Goal: Find specific page/section: Find specific page/section

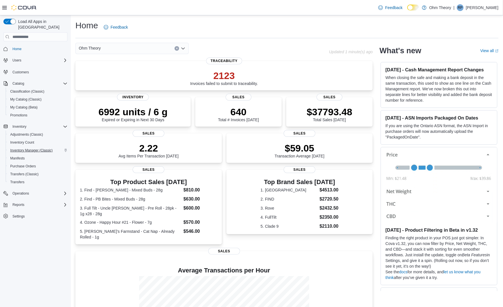
click at [27, 148] on span "Inventory Manager (Classic)" at bounding box center [31, 150] width 42 height 5
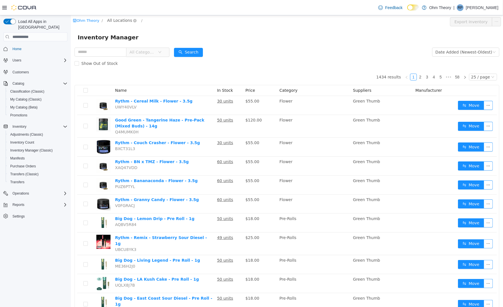
click at [122, 20] on span "All Locations" at bounding box center [119, 20] width 25 height 6
click at [126, 48] on span "213 US 46" at bounding box center [134, 51] width 32 height 8
click at [146, 25] on div "All Rooms" at bounding box center [153, 21] width 20 height 8
click at [151, 58] on li "Pending Deliveries" at bounding box center [156, 60] width 34 height 9
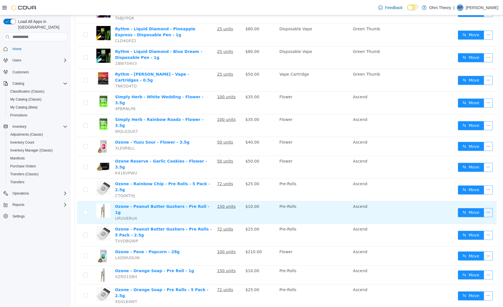
scroll to position [303, 0]
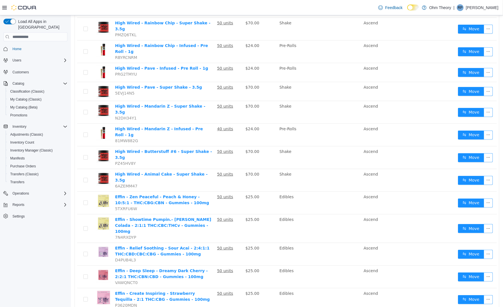
scroll to position [311, 0]
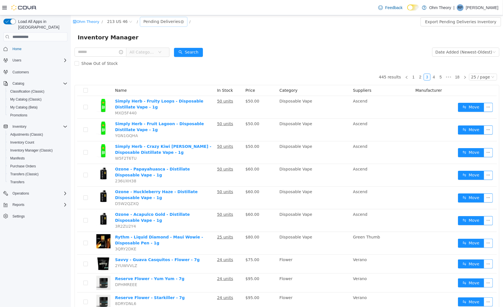
click at [152, 23] on div "Pending Deliveries" at bounding box center [161, 21] width 37 height 8
click at [157, 39] on li "Ohm Theory" at bounding box center [161, 42] width 45 height 9
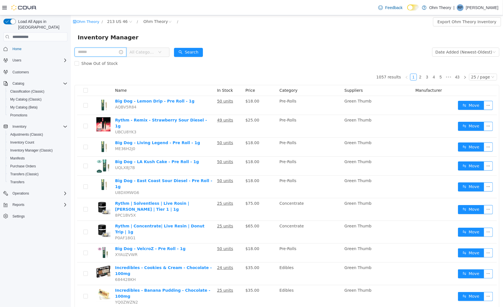
click at [121, 53] on input "text" at bounding box center [100, 52] width 52 height 9
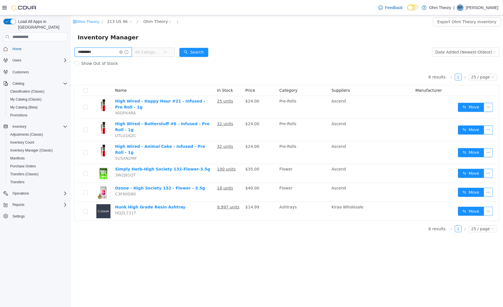
type input "*********"
click at [155, 20] on div "Ohm Theory" at bounding box center [155, 21] width 25 height 8
click at [174, 282] on div "Ohm Theory / 213 US 46 / Ohm Theory / Export Ohm Theory Inventory Inventory Man…" at bounding box center [287, 161] width 432 height 292
